Goal: Task Accomplishment & Management: Use online tool/utility

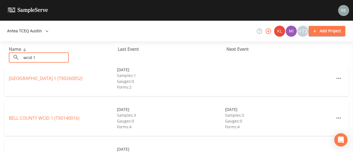
scroll to position [46, 0]
type input "wcid 1"
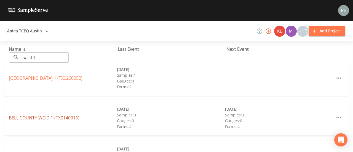
click at [31, 116] on link "BELL COUNTY WCID 1 (TX0140016)" at bounding box center [44, 118] width 71 height 6
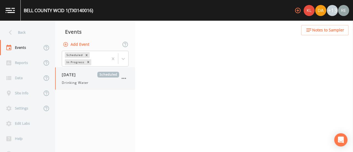
click at [78, 78] on div "[DATE] Scheduled Drinking Water" at bounding box center [90, 79] width 57 height 14
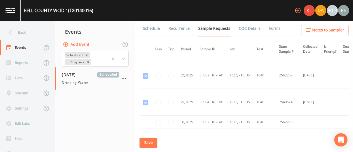
scroll to position [1888, 0]
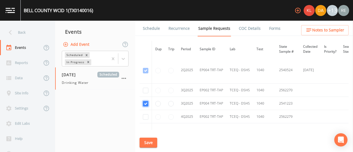
click at [146, 101] on input "checkbox" at bounding box center [146, 104] width 6 height 6
checkbox input "false"
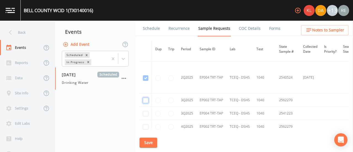
click at [146, 98] on input "checkbox" at bounding box center [146, 101] width 6 height 6
checkbox input "true"
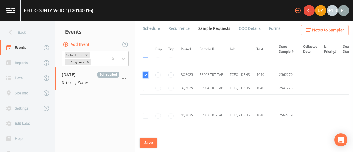
scroll to position [1904, 0]
click at [151, 143] on button "Save" at bounding box center [149, 143] width 18 height 10
